Goal: Task Accomplishment & Management: Manage account settings

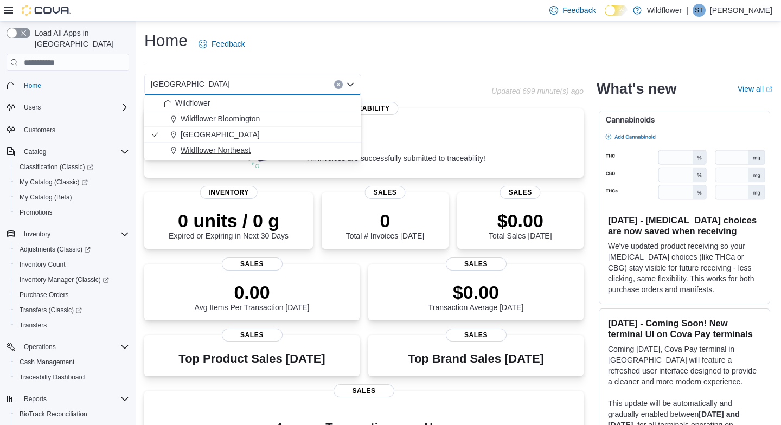
click at [255, 149] on div "Wildflower Northeast" at bounding box center [259, 150] width 191 height 11
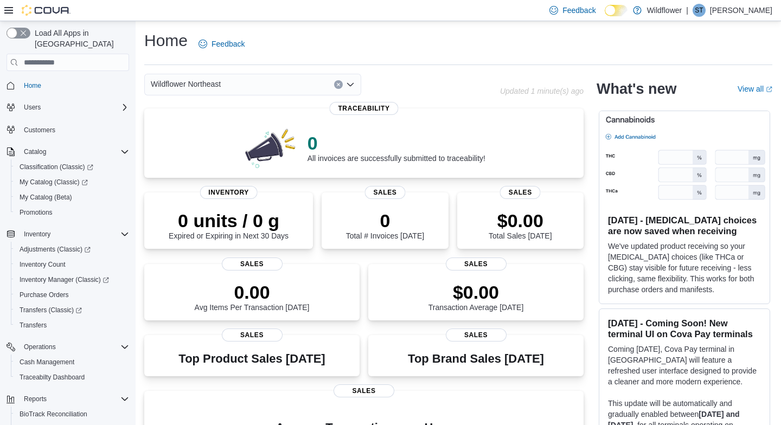
click at [349, 85] on icon "Open list of options" at bounding box center [350, 84] width 7 height 3
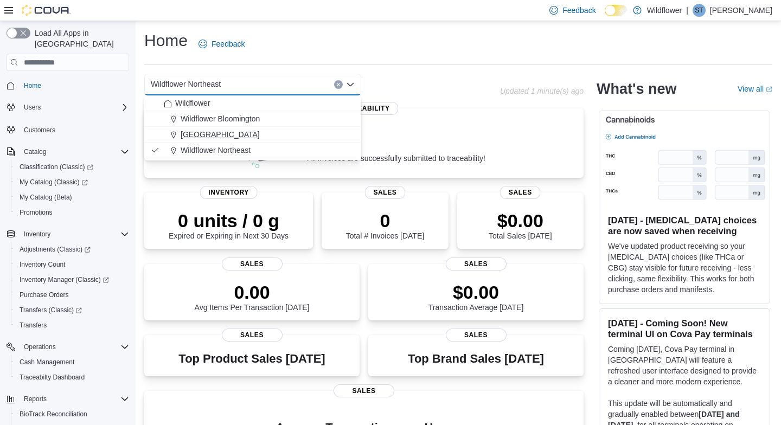
click at [330, 138] on div "[GEOGRAPHIC_DATA]" at bounding box center [259, 134] width 191 height 11
